Goal: Transaction & Acquisition: Purchase product/service

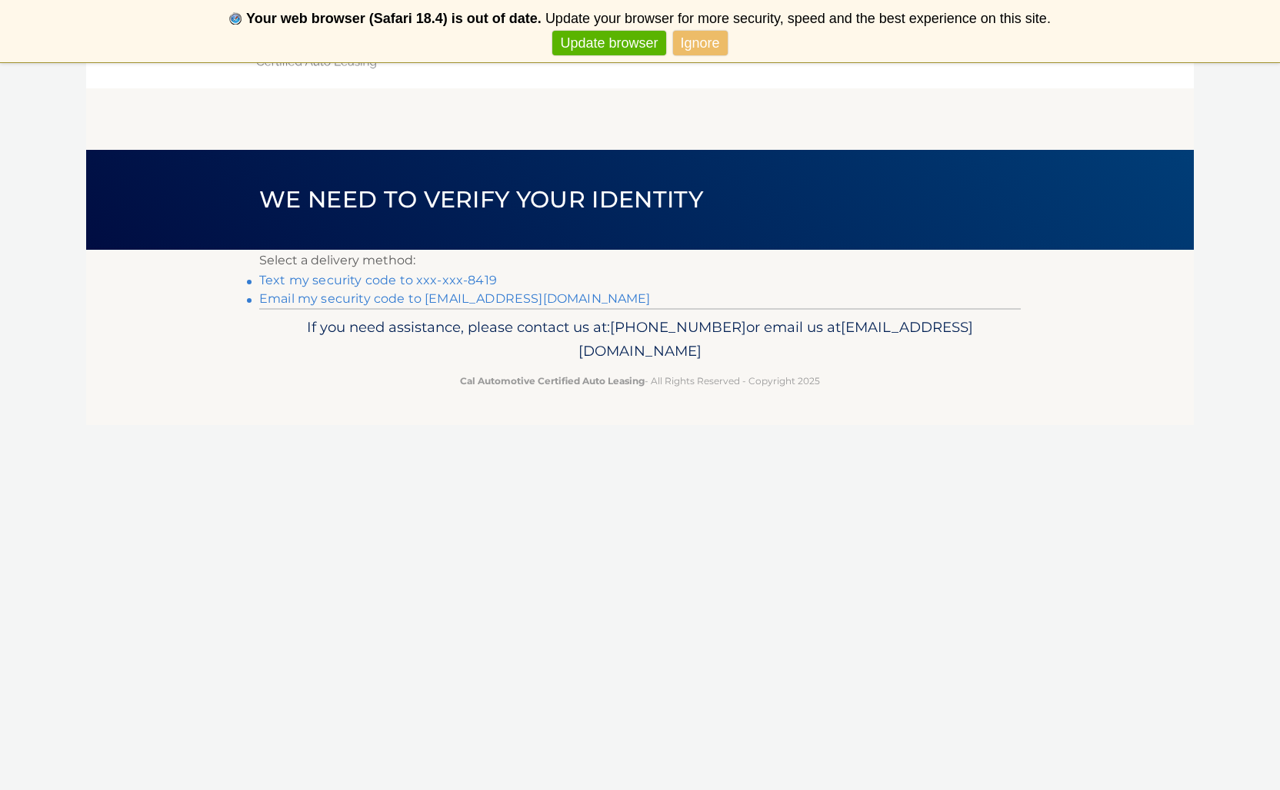
click at [481, 278] on link "Text my security code to xxx-xxx-8419" at bounding box center [378, 280] width 238 height 15
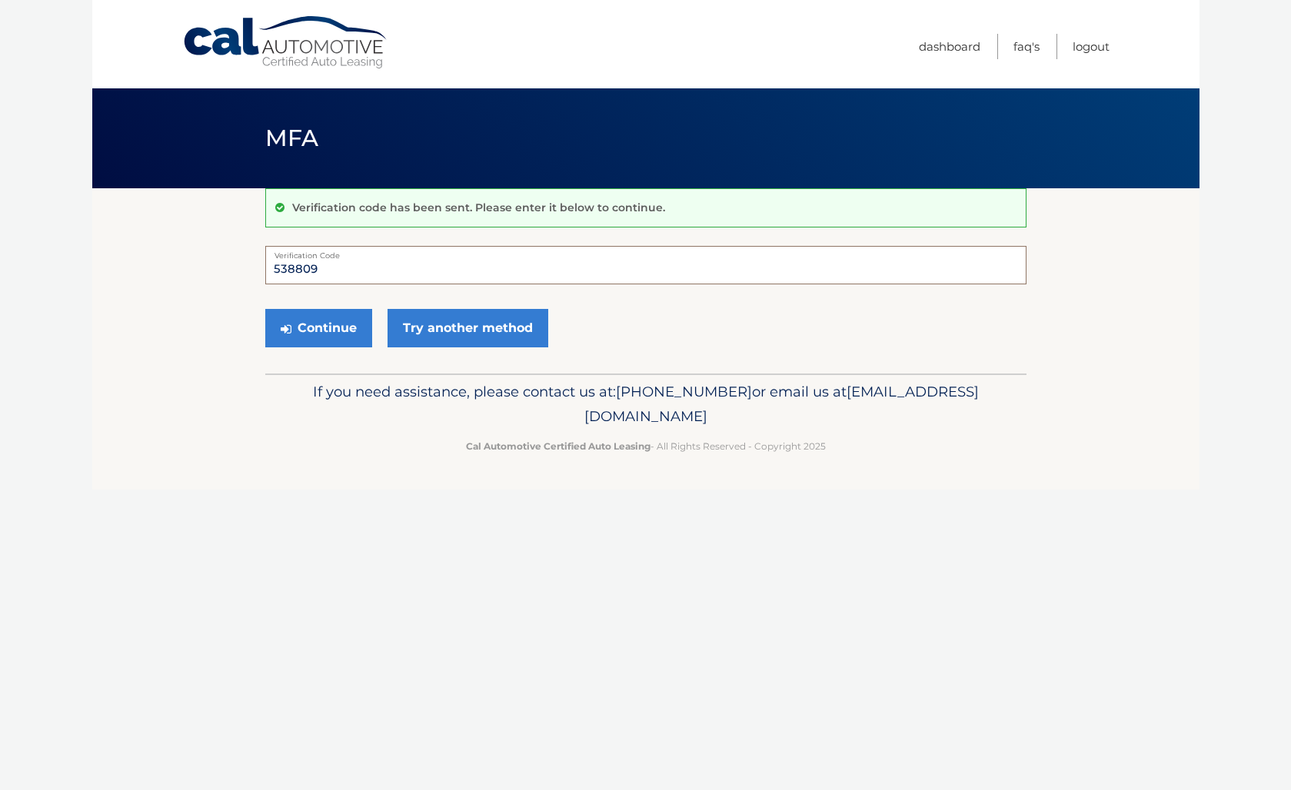
type input "538809"
click at [318, 328] on button "Continue" at bounding box center [318, 328] width 107 height 38
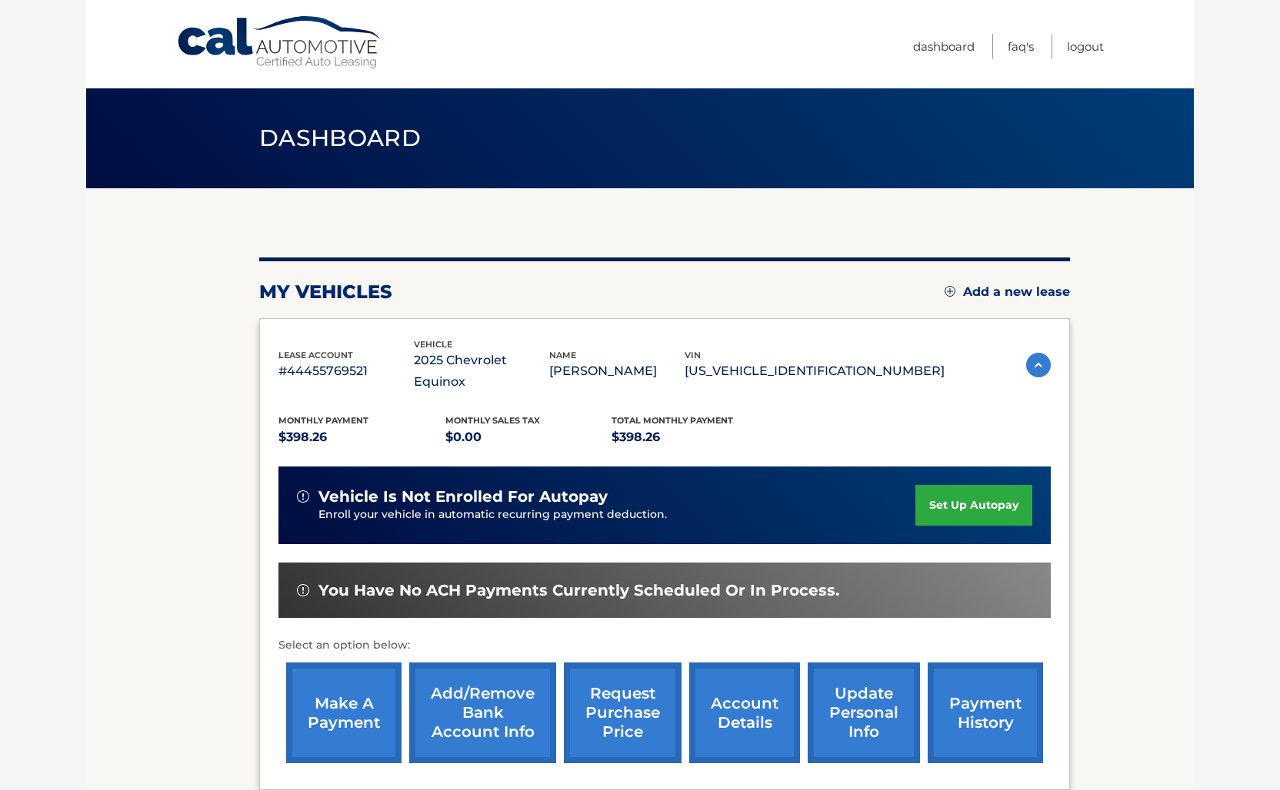
click at [338, 691] on link "make a payment" at bounding box center [343, 713] width 115 height 101
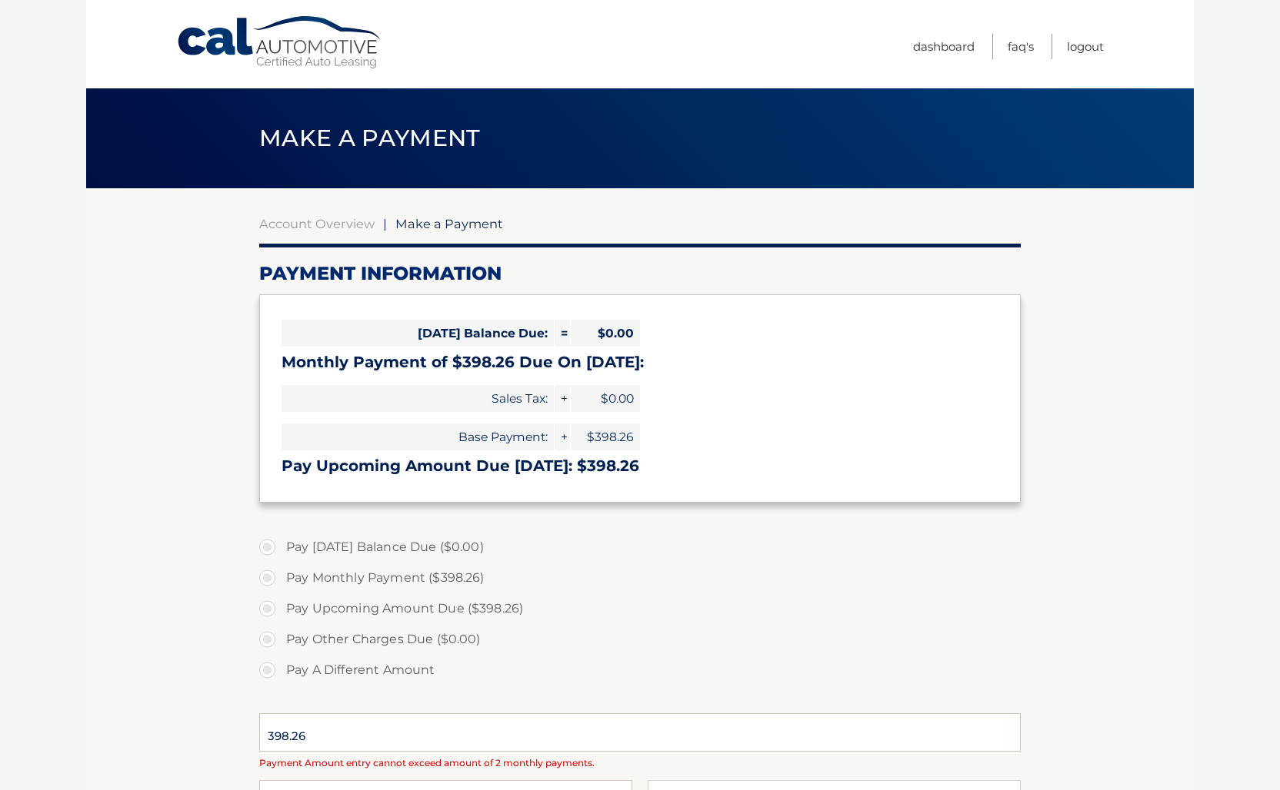
select select "ZGU0ZWIxODQtNmNlMy00OGRhLWE3N2YtYWY5NTg4ZjU2MmQz"
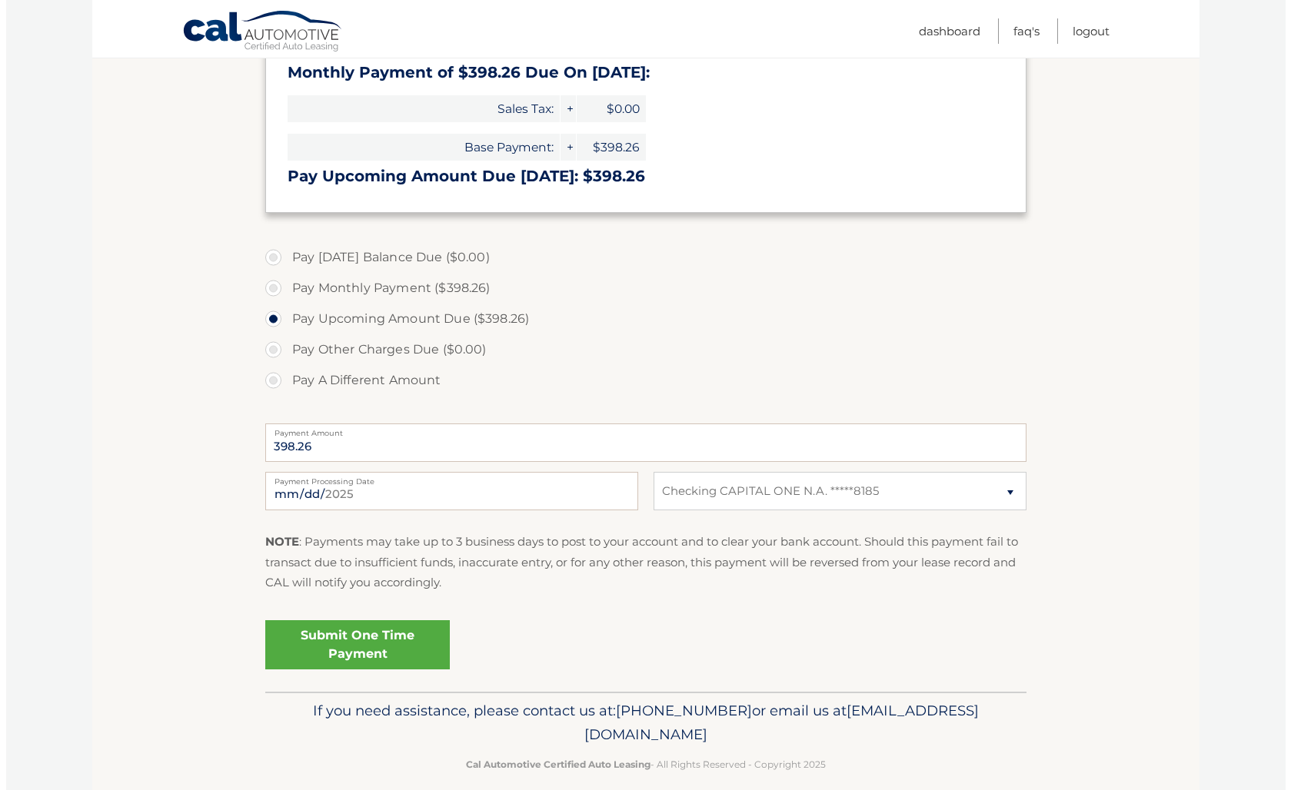
scroll to position [305, 0]
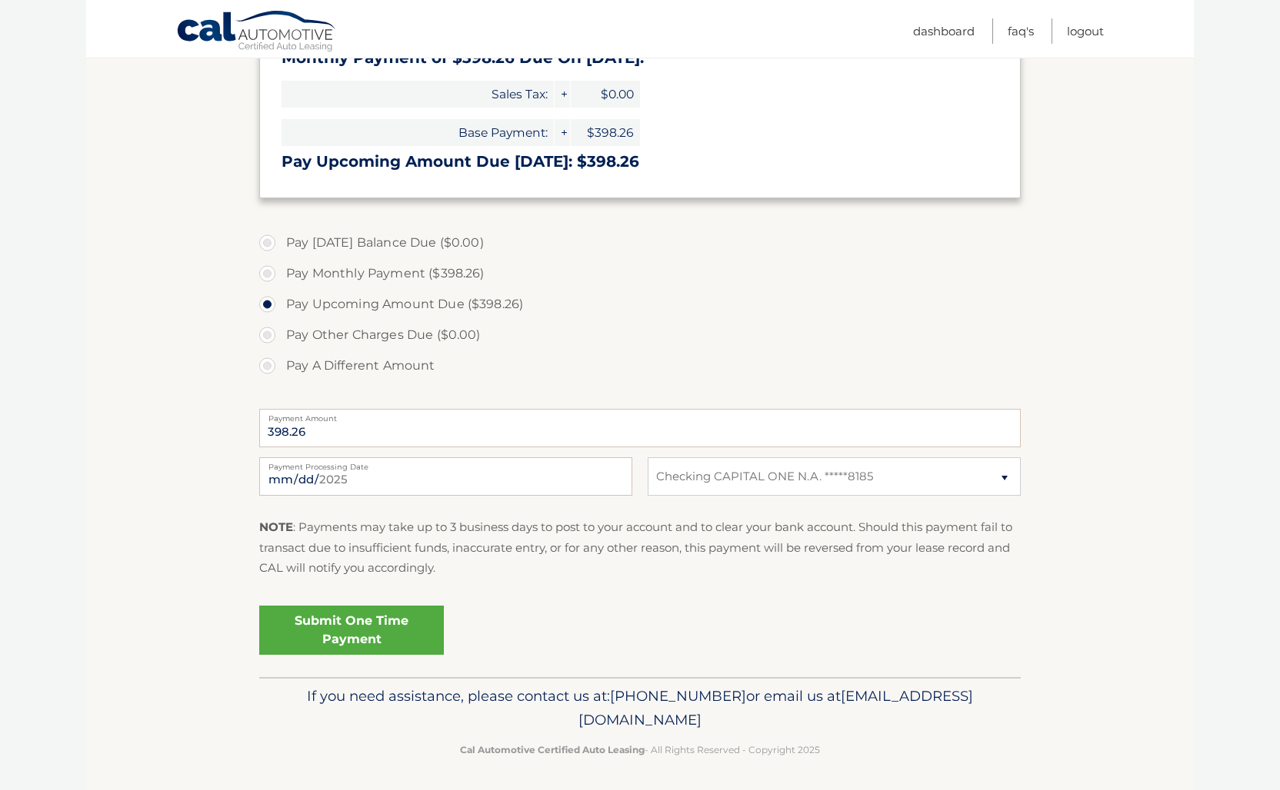
click at [352, 625] on link "Submit One Time Payment" at bounding box center [351, 630] width 185 height 49
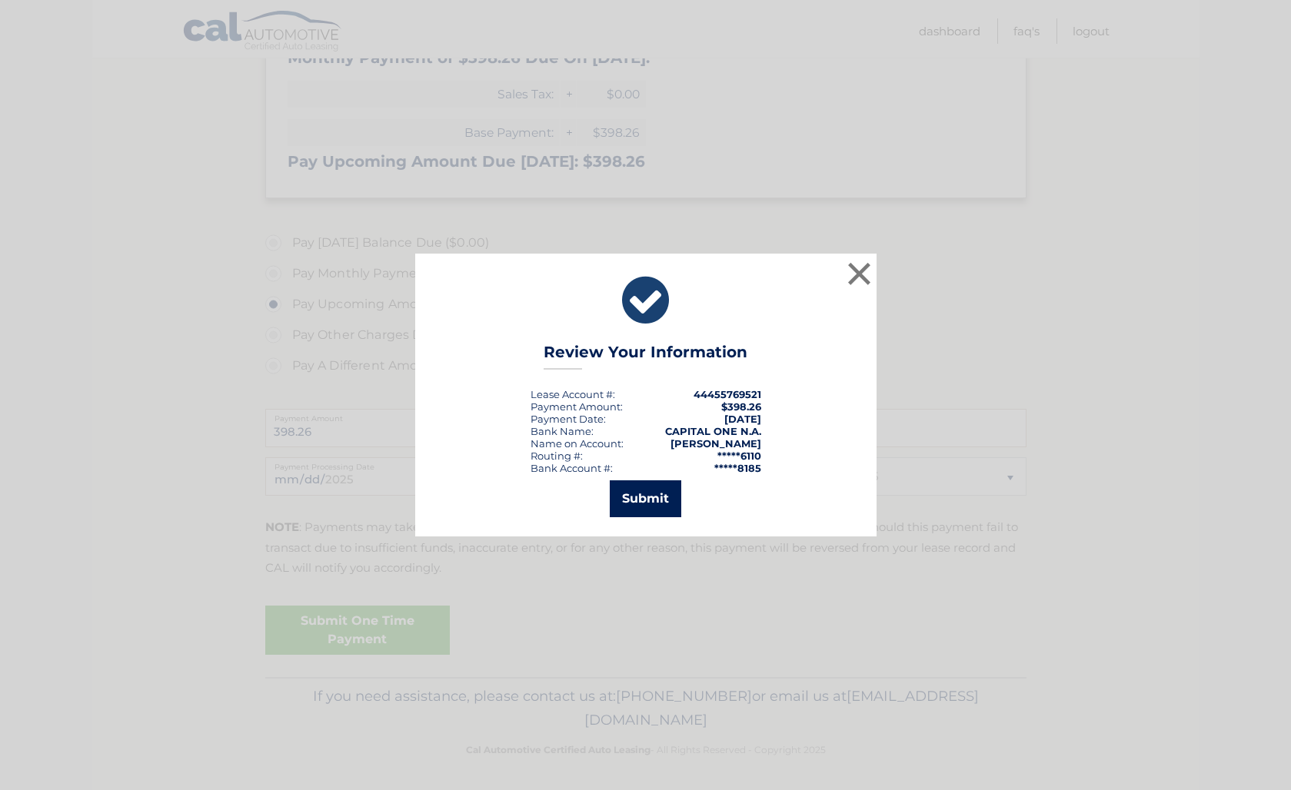
click at [647, 500] on button "Submit" at bounding box center [646, 499] width 72 height 37
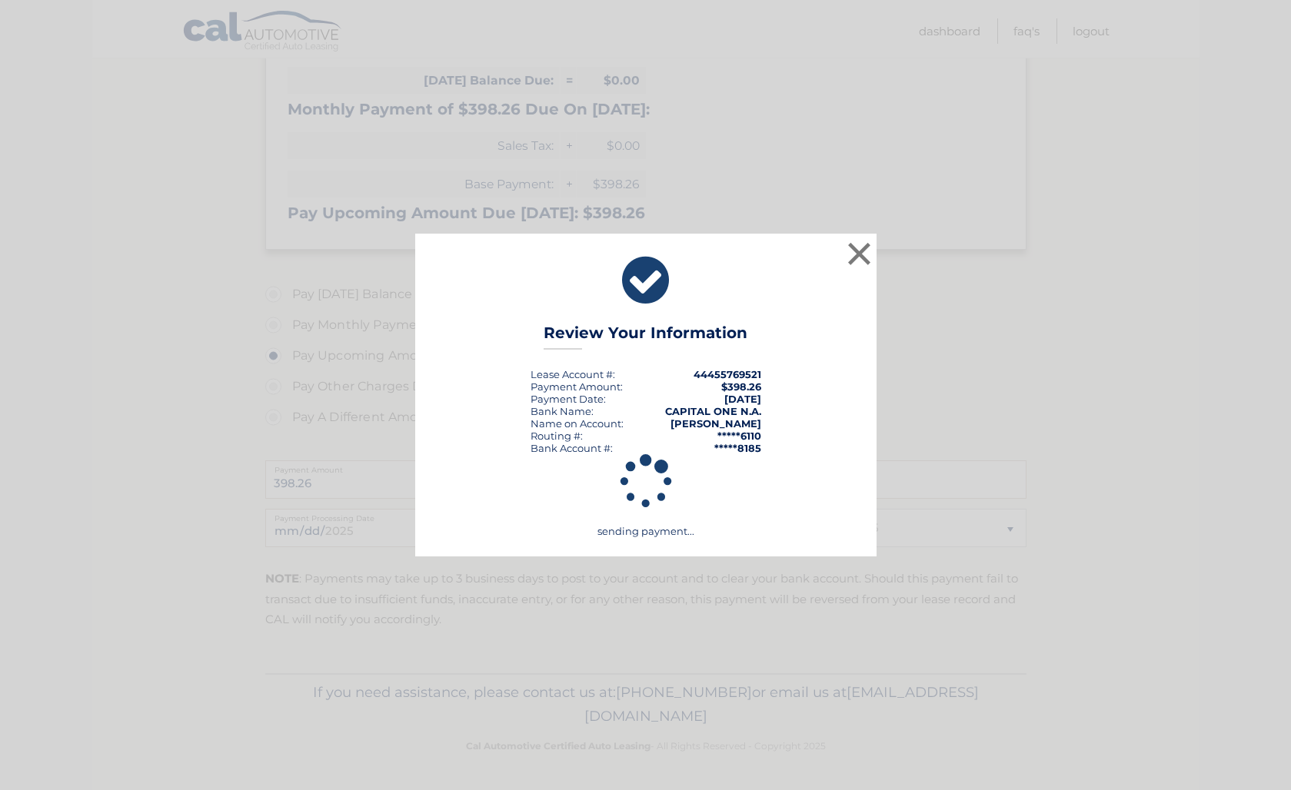
scroll to position [249, 0]
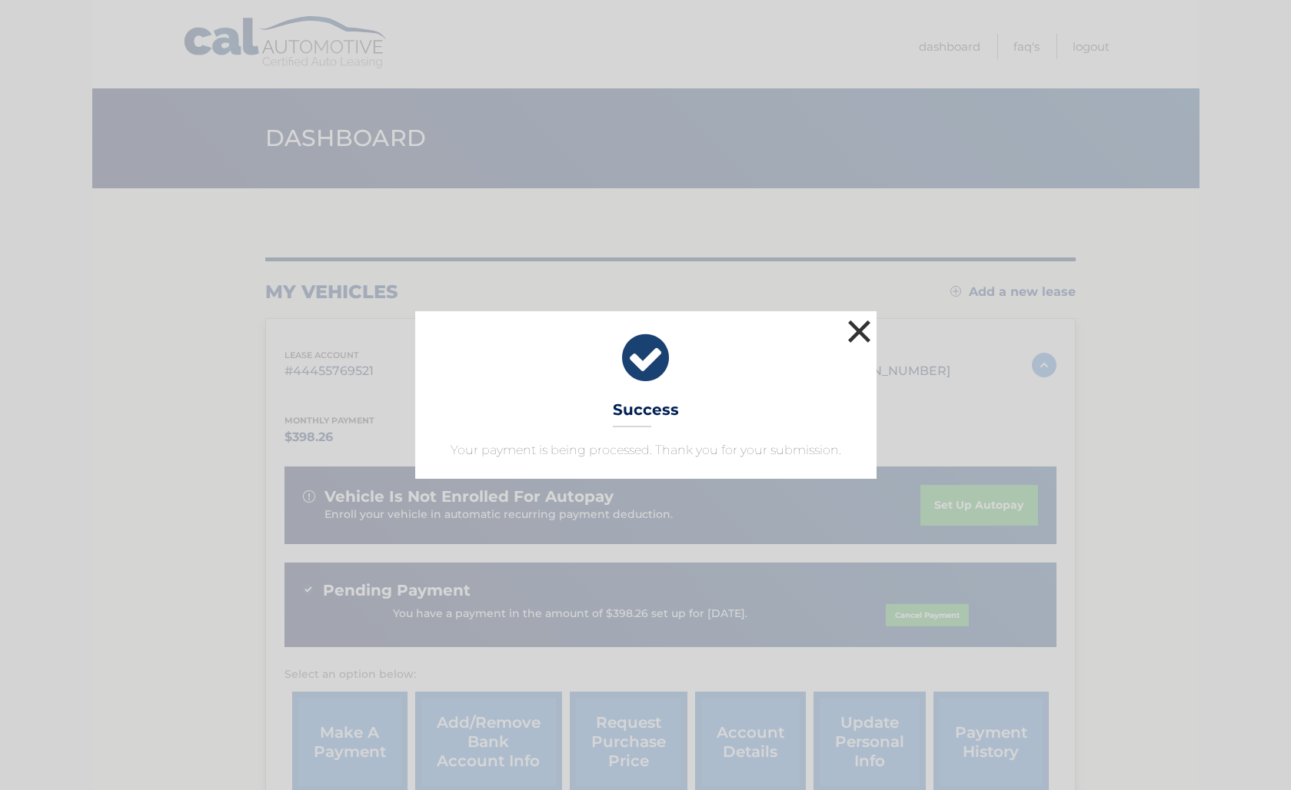
click at [862, 333] on button "×" at bounding box center [859, 331] width 31 height 31
